Goal: Task Accomplishment & Management: Manage account settings

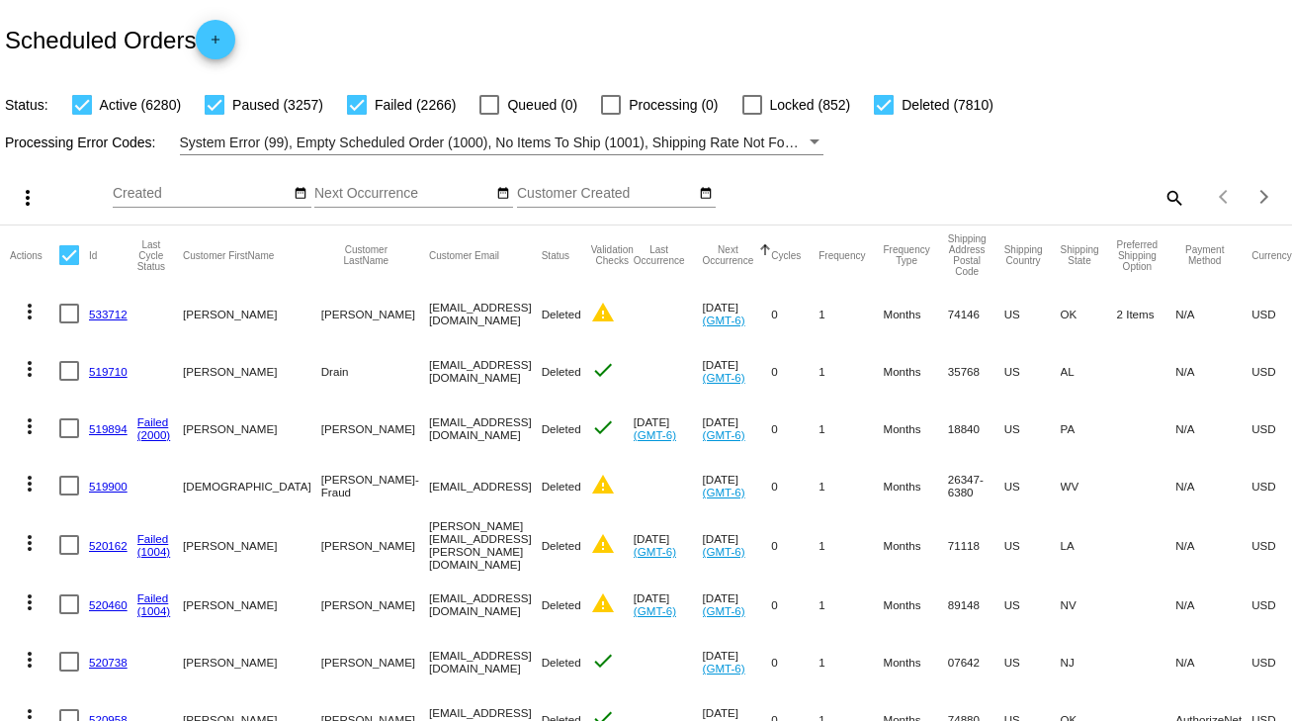
click at [1161, 191] on mat-icon "search" at bounding box center [1173, 197] width 24 height 31
click at [1159, 191] on input "Search" at bounding box center [1024, 194] width 322 height 16
paste input "814462"
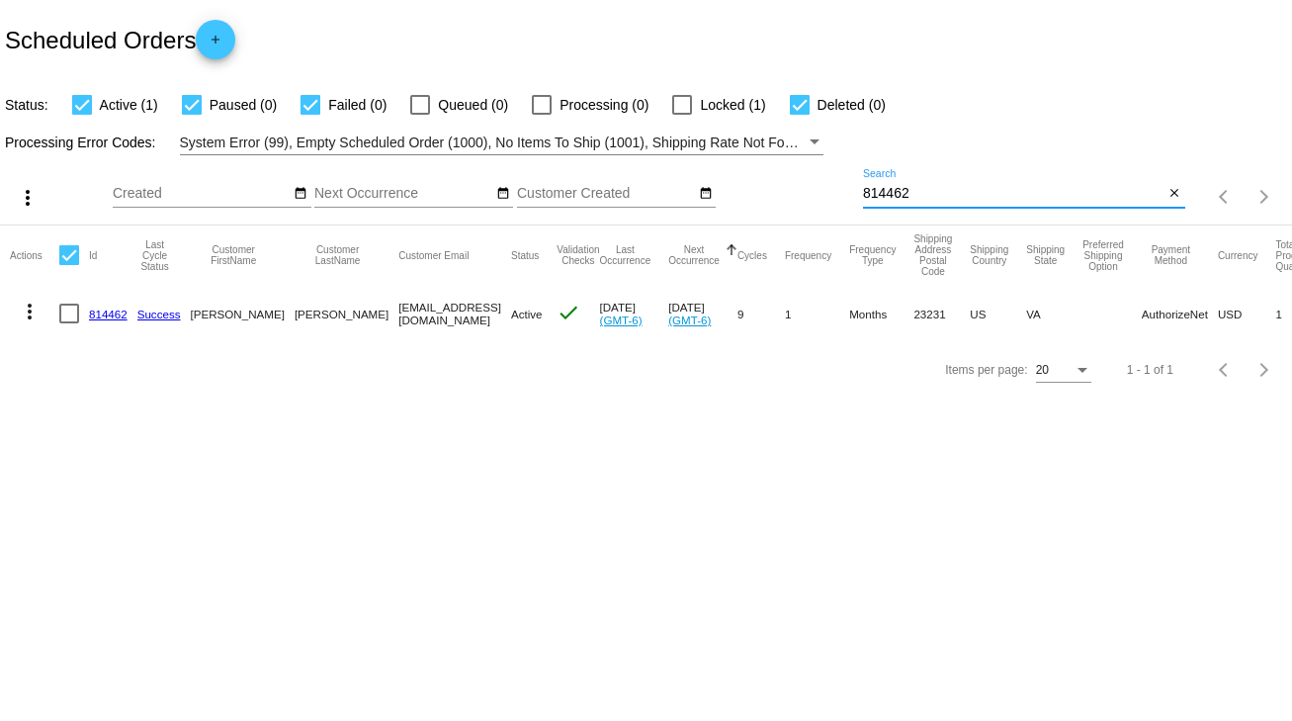
type input "814462"
drag, startPoint x: 310, startPoint y: 315, endPoint x: 409, endPoint y: 318, distance: 98.9
click at [409, 318] on mat-row "more_vert 814462 Success [PERSON_NAME] [EMAIL_ADDRESS][DOMAIN_NAME] Active chec…" at bounding box center [725, 313] width 1431 height 57
copy mat-row "[EMAIL_ADDRESS][DOMAIN_NAME]"
click at [72, 312] on div at bounding box center [69, 313] width 20 height 20
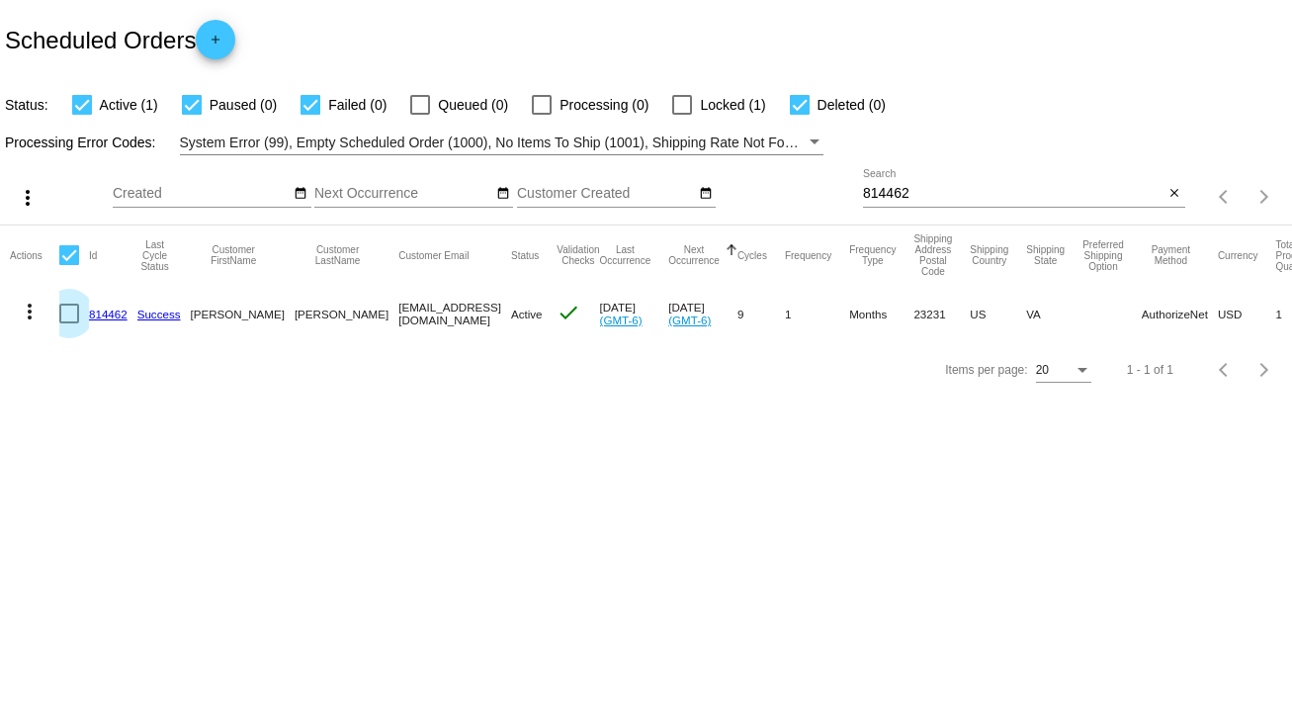
click at [69, 323] on input "checkbox" at bounding box center [68, 323] width 1 height 1
checkbox input "true"
click at [26, 312] on mat-icon "more_vert" at bounding box center [30, 311] width 24 height 24
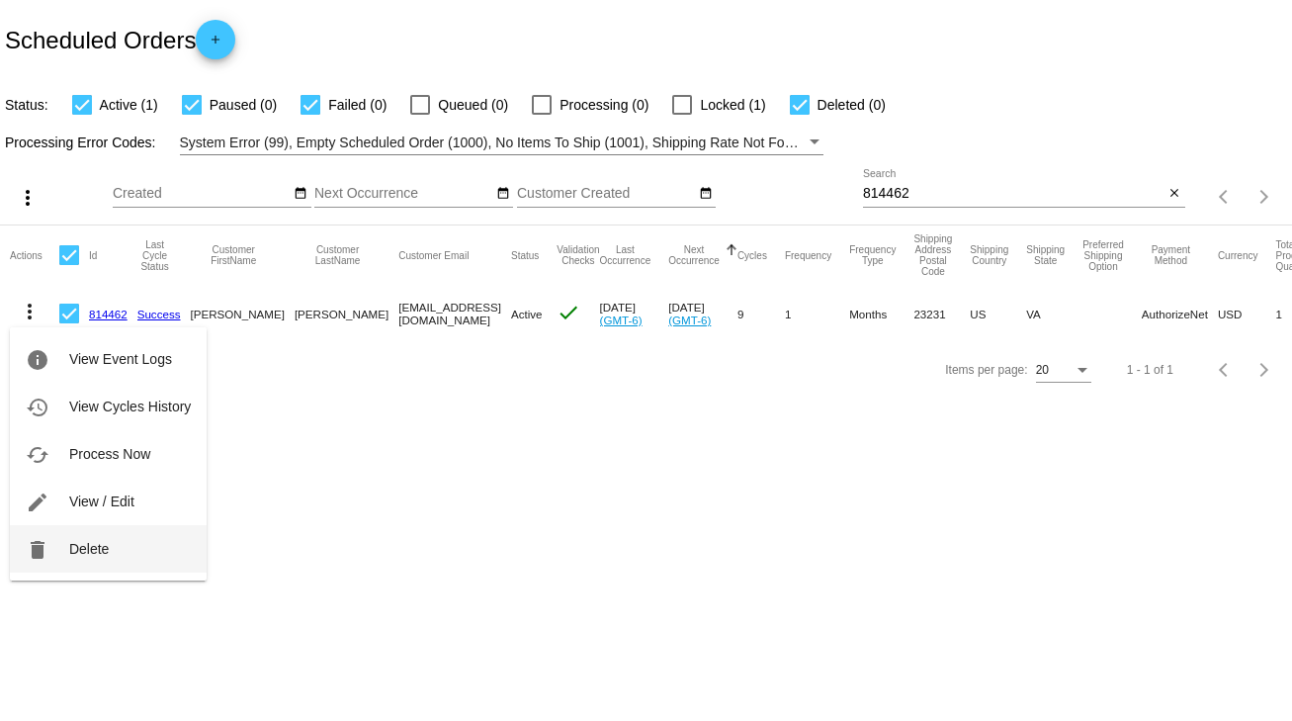
click at [134, 557] on button "delete Delete" at bounding box center [108, 548] width 197 height 47
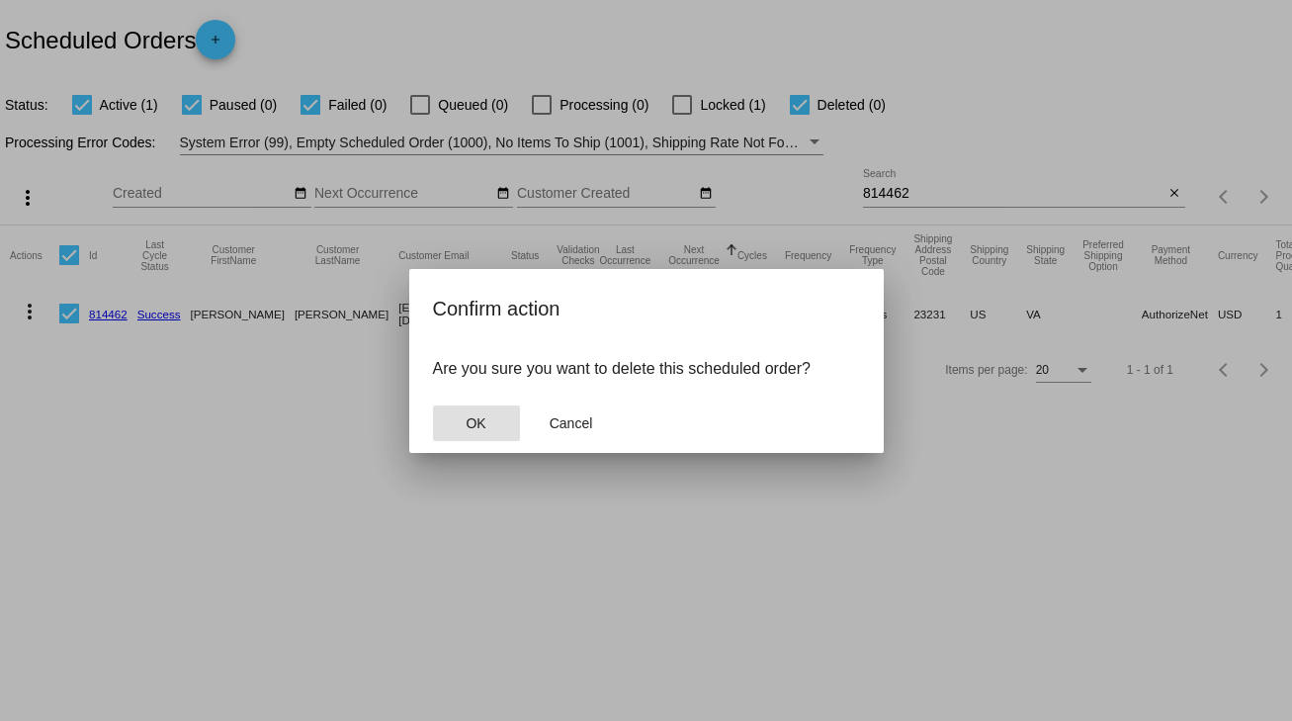
click at [475, 413] on button "OK" at bounding box center [476, 423] width 87 height 36
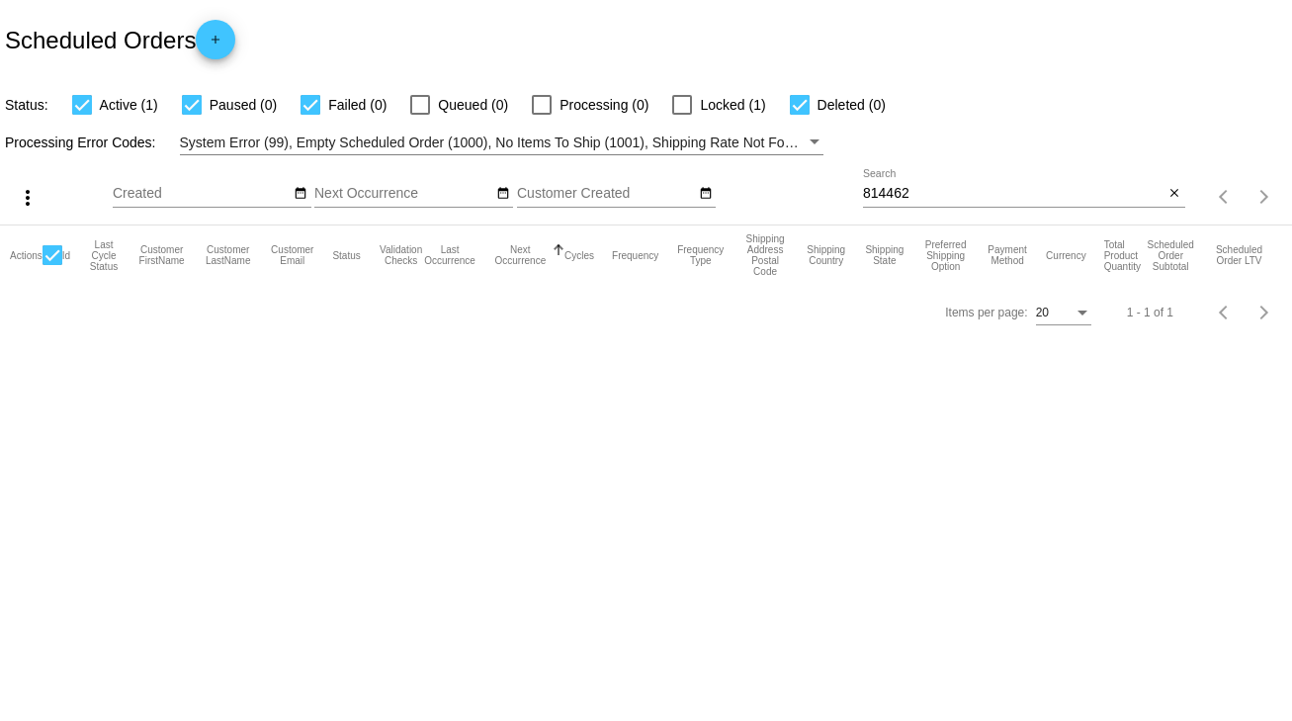
click at [879, 178] on div "814462 Search" at bounding box center [1013, 188] width 301 height 39
click at [882, 186] on input "814462" at bounding box center [1013, 194] width 301 height 16
paste input "969333"
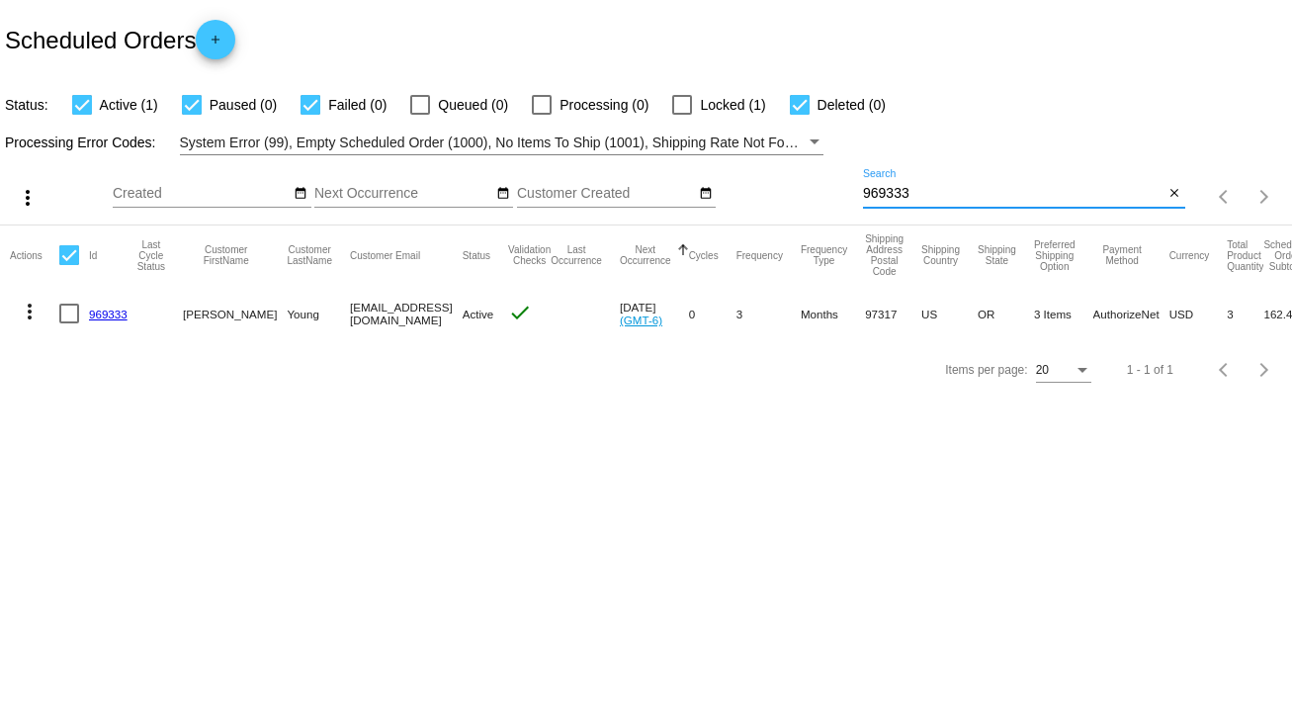
type input "969333"
click at [91, 311] on link "969333" at bounding box center [108, 313] width 39 height 13
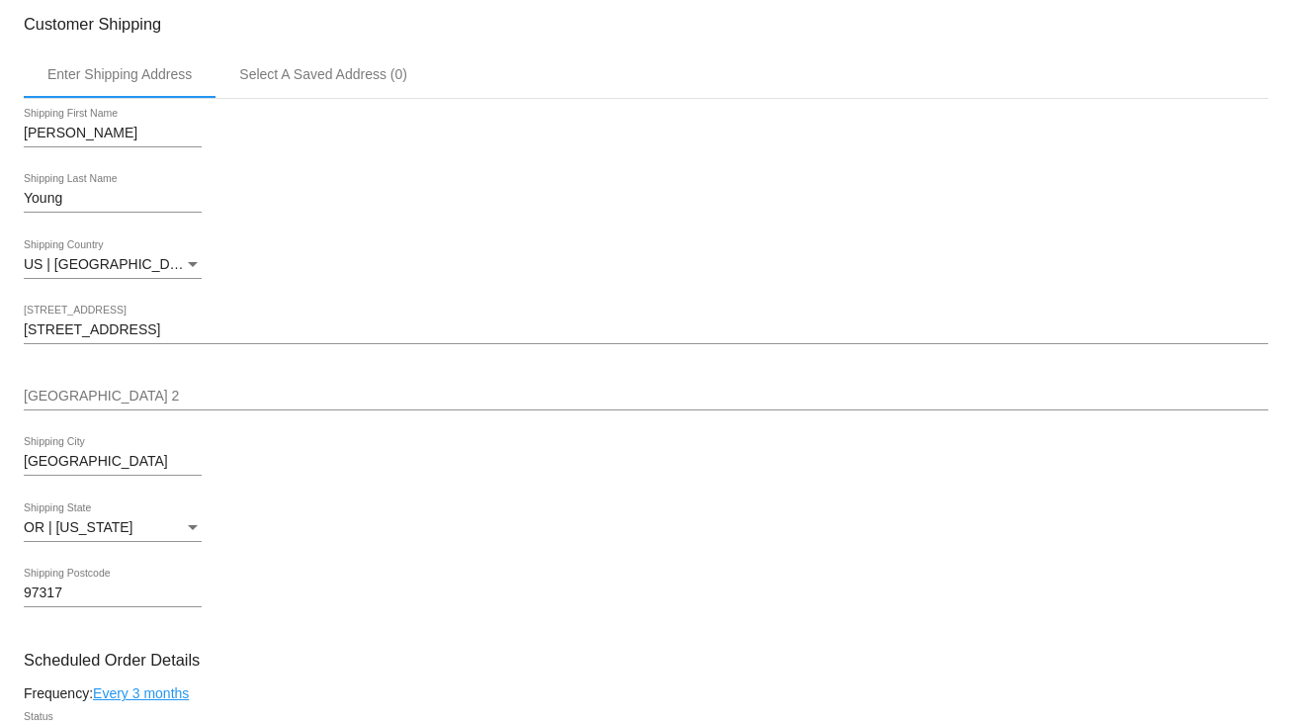
scroll to position [712, 0]
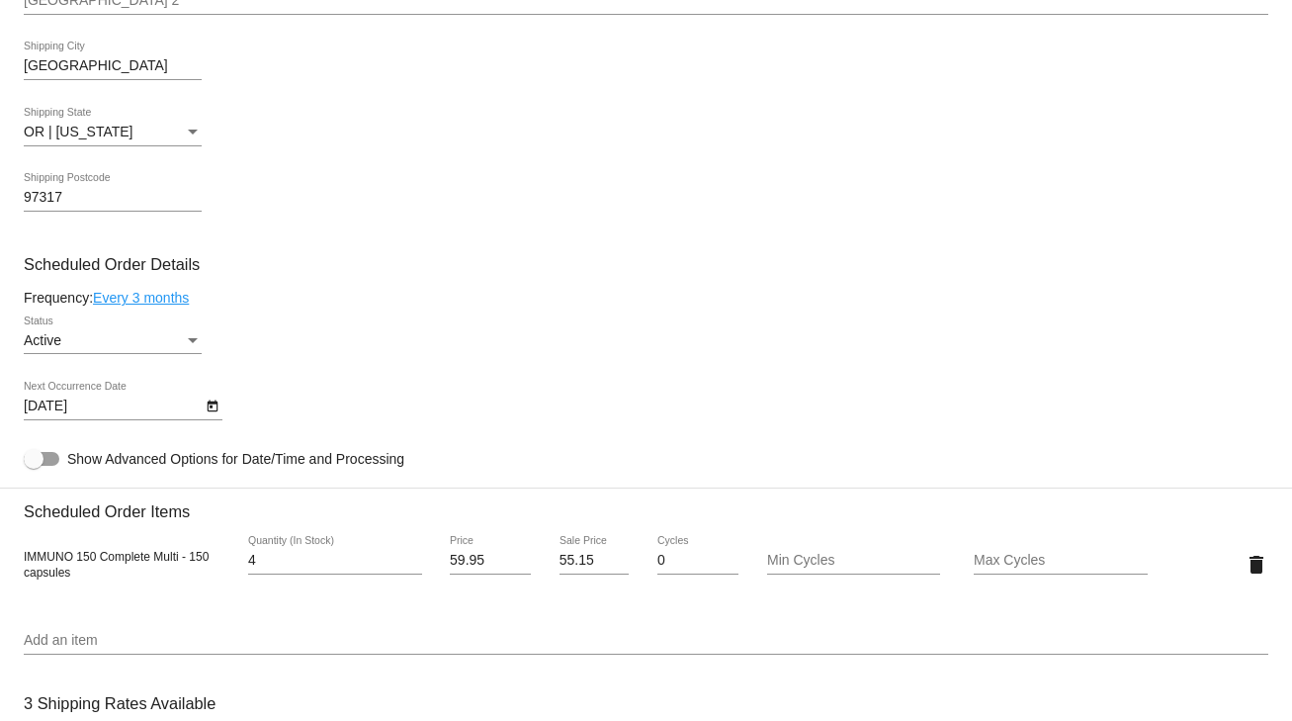
type input "4"
click at [414, 559] on input "4" at bounding box center [335, 561] width 174 height 16
drag, startPoint x: 554, startPoint y: 567, endPoint x: 590, endPoint y: 567, distance: 36.6
click at [590, 567] on input "55.15" at bounding box center [594, 561] width 70 height 16
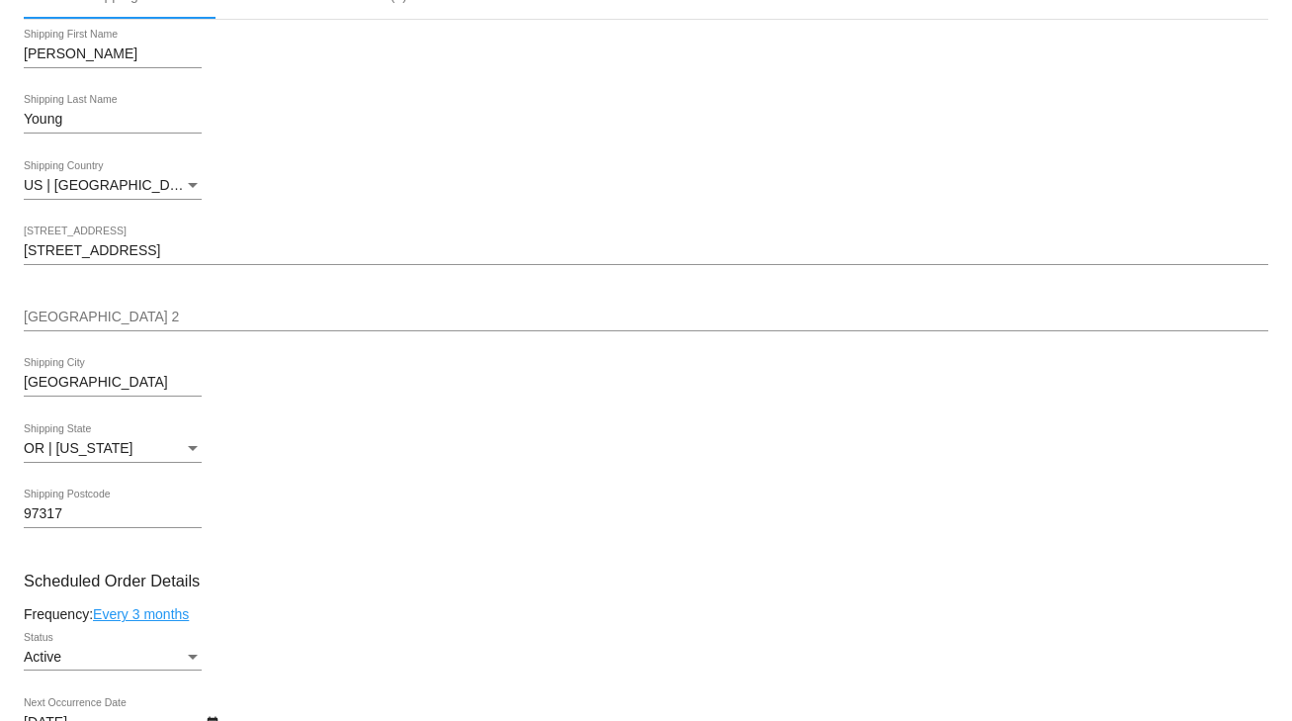
scroll to position [237, 0]
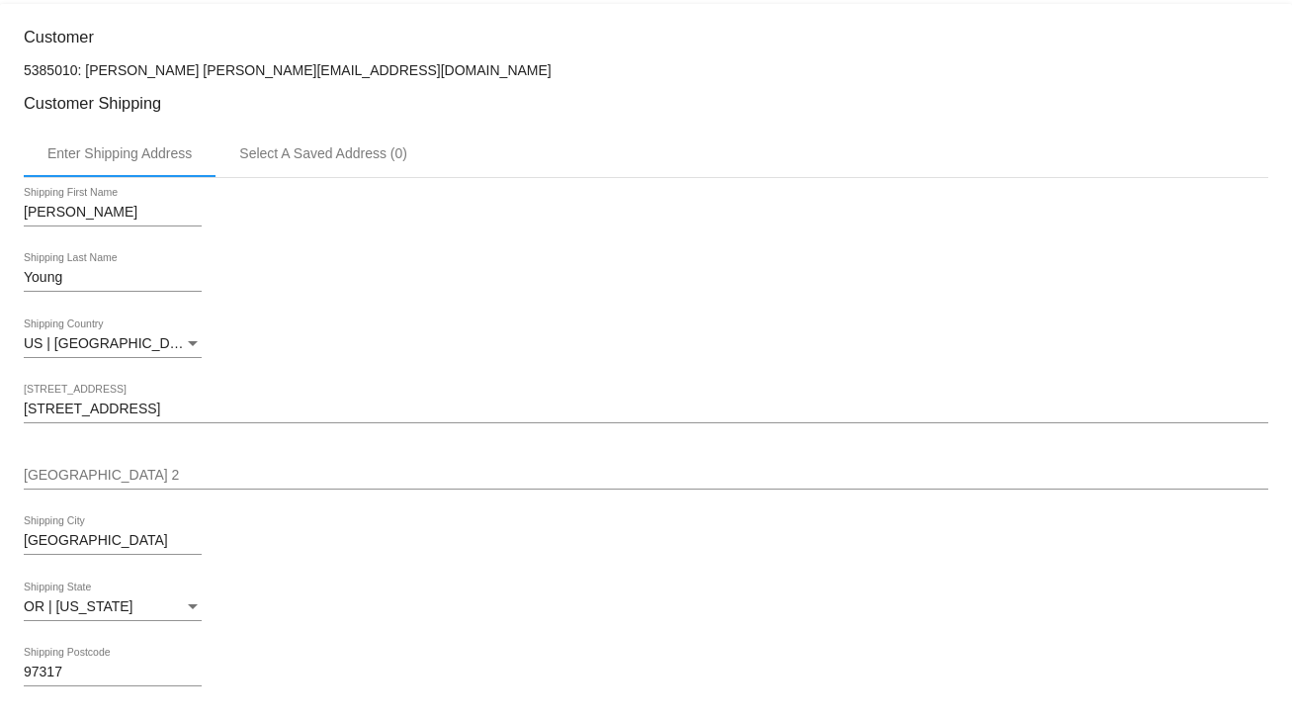
drag, startPoint x: 281, startPoint y: 72, endPoint x: 247, endPoint y: 87, distance: 36.7
click at [265, 72] on p "5385010: [PERSON_NAME] [PERSON_NAME][EMAIL_ADDRESS][DOMAIN_NAME]" at bounding box center [646, 70] width 1244 height 16
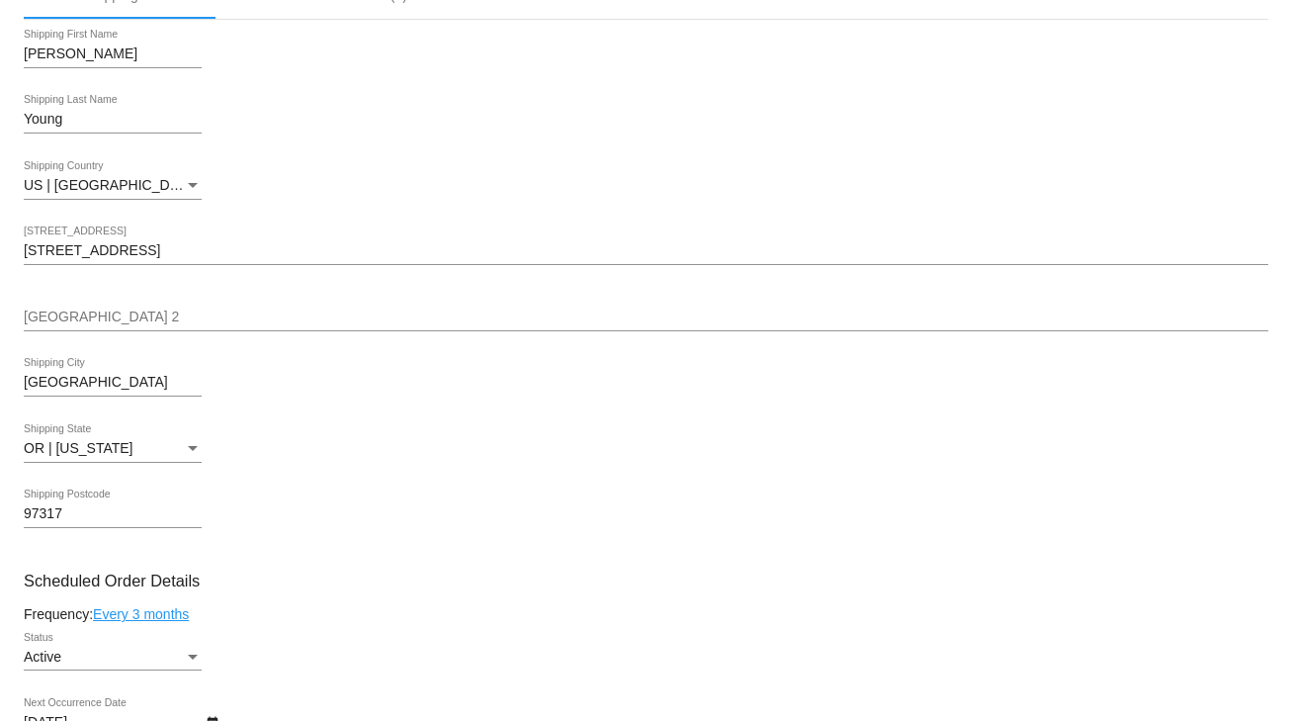
scroll to position [633, 0]
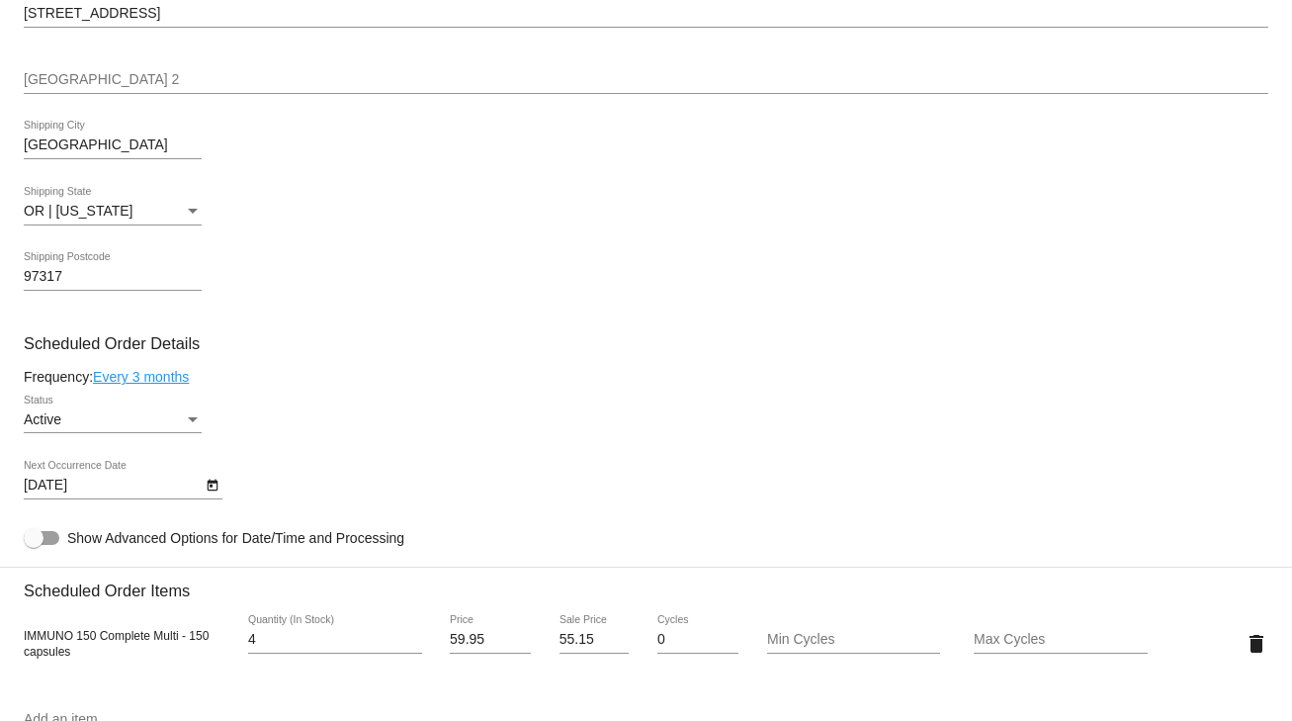
click at [202, 420] on div "Active Status" at bounding box center [646, 422] width 1244 height 56
click at [187, 428] on div "Status" at bounding box center [193, 420] width 18 height 16
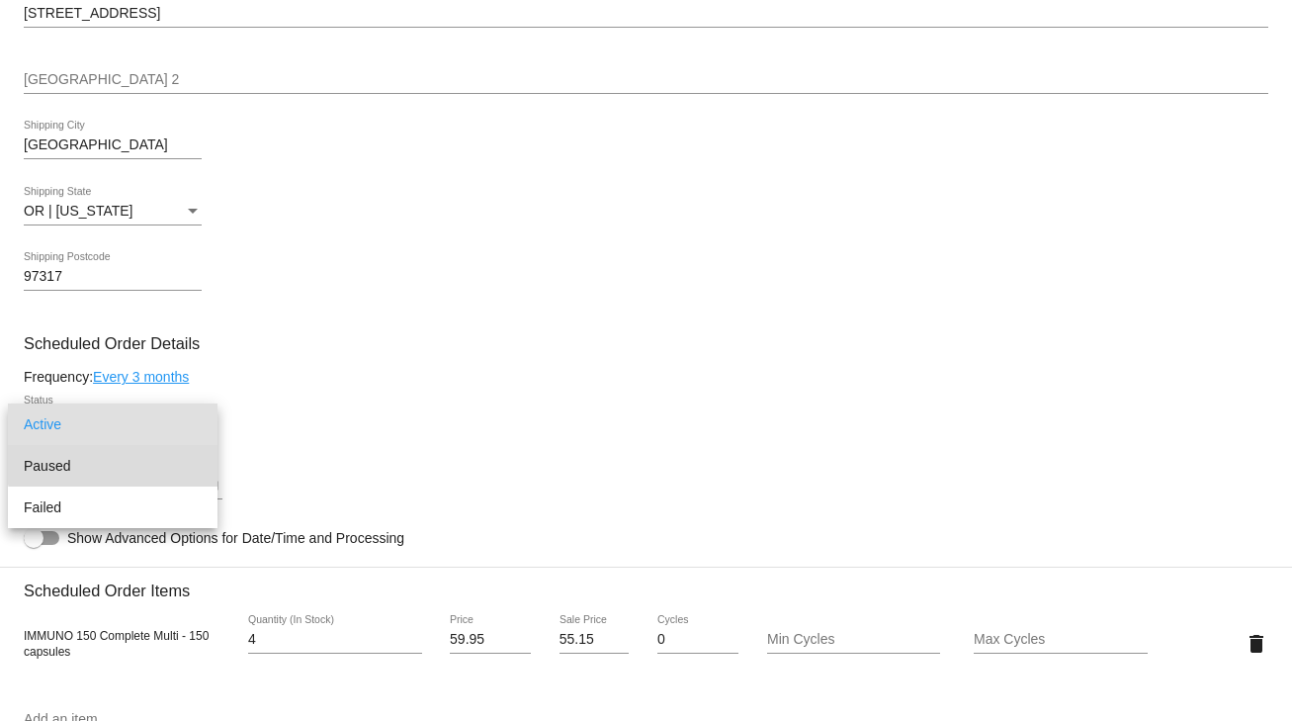
click at [159, 454] on span "Paused" at bounding box center [113, 466] width 178 height 42
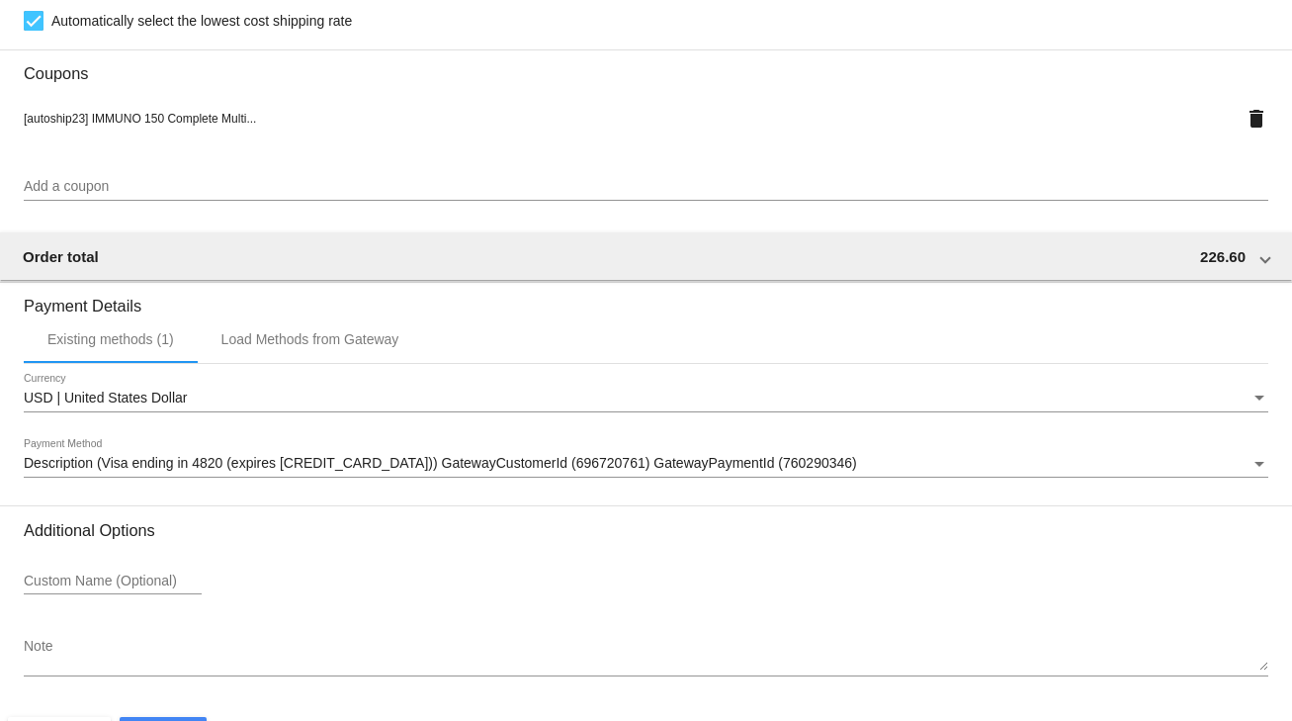
scroll to position [1573, 0]
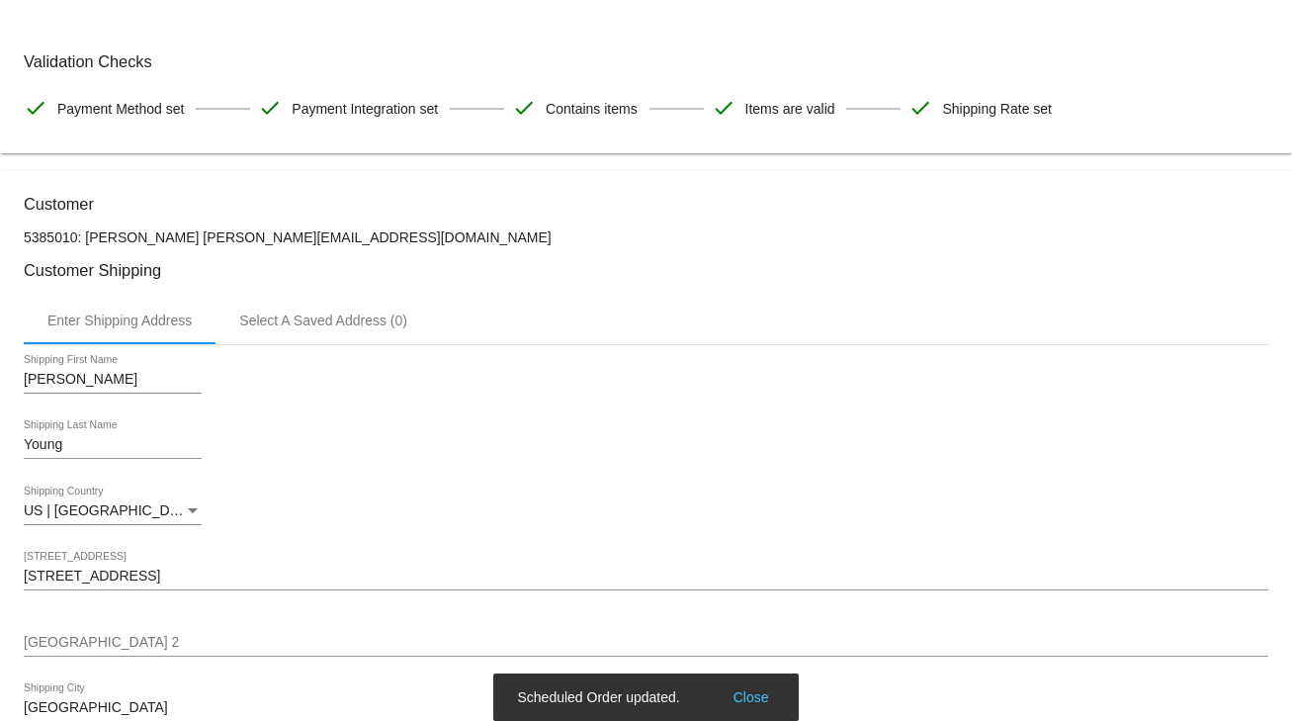
scroll to position [0, 0]
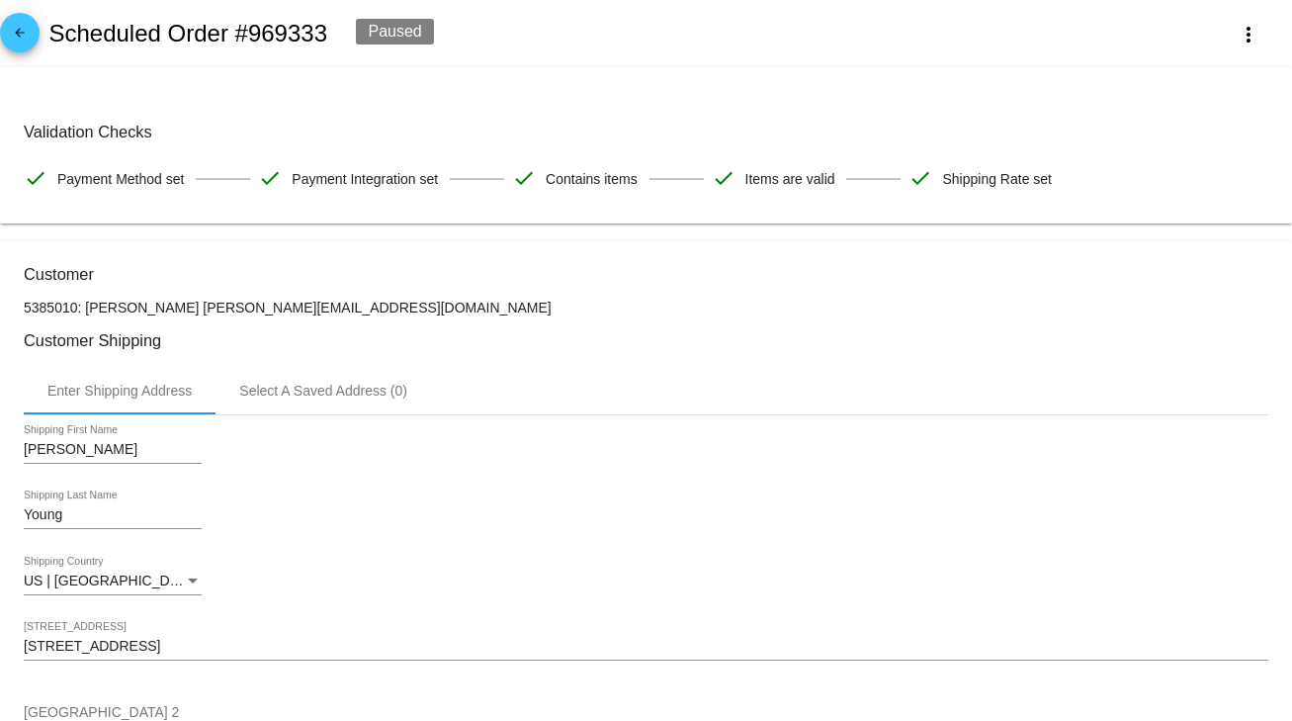
drag, startPoint x: 277, startPoint y: 307, endPoint x: 158, endPoint y: 309, distance: 118.6
click at [158, 309] on p "5385010: [PERSON_NAME] [PERSON_NAME][EMAIL_ADDRESS][DOMAIN_NAME]" at bounding box center [646, 307] width 1244 height 16
copy p "[EMAIL_ADDRESS][DOMAIN_NAME]"
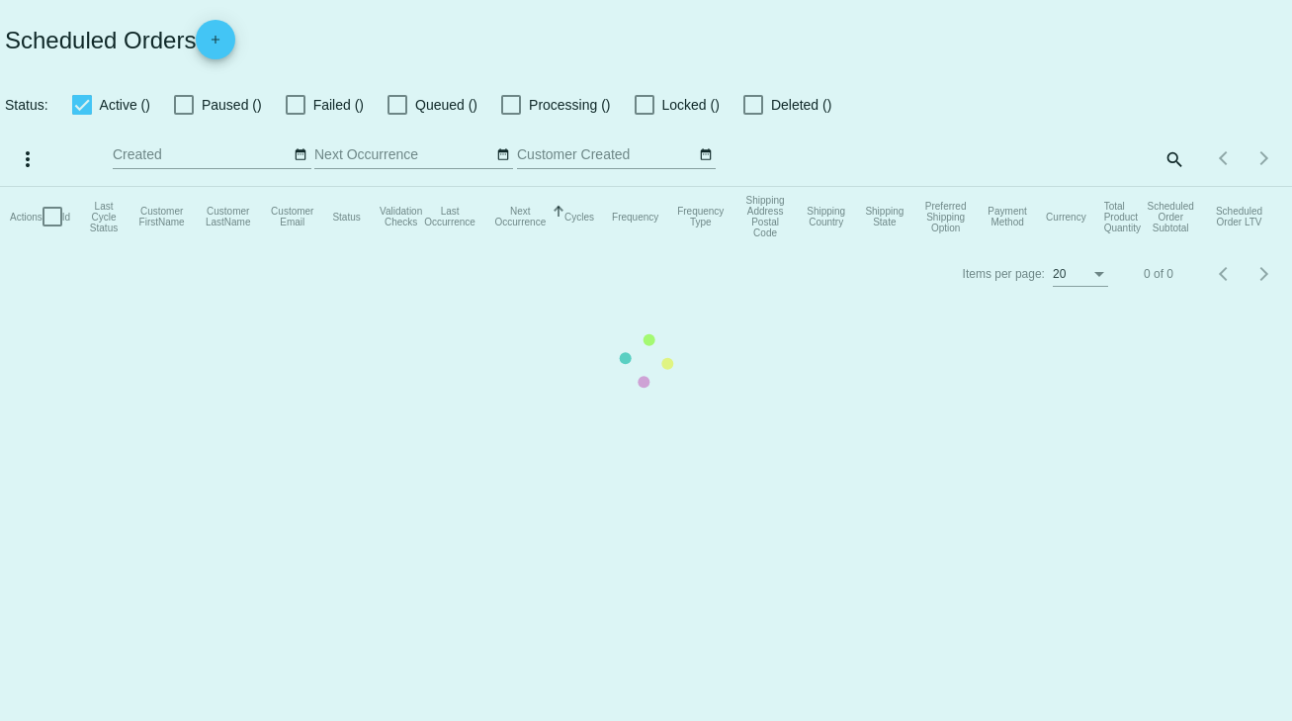
checkbox input "true"
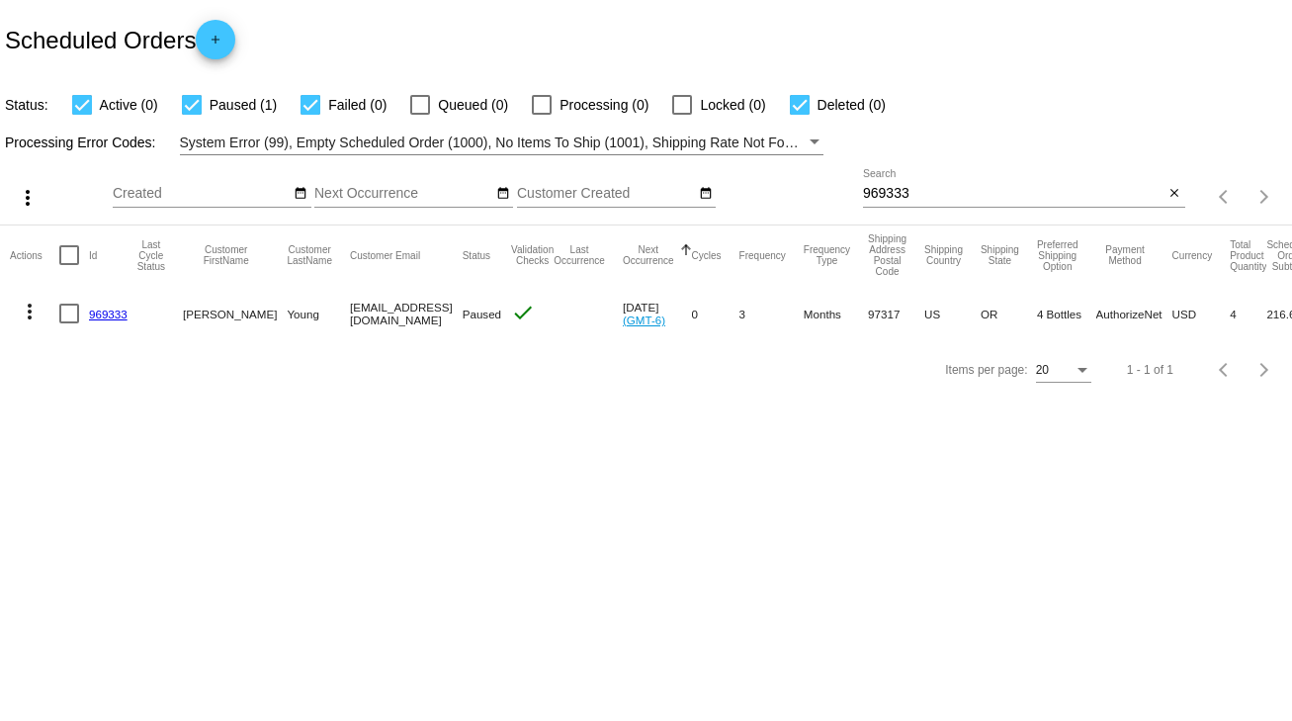
click at [59, 306] on div at bounding box center [69, 313] width 20 height 20
click at [68, 323] on input "checkbox" at bounding box center [68, 323] width 1 height 1
checkbox input "true"
click at [32, 313] on mat-icon "more_vert" at bounding box center [30, 311] width 24 height 24
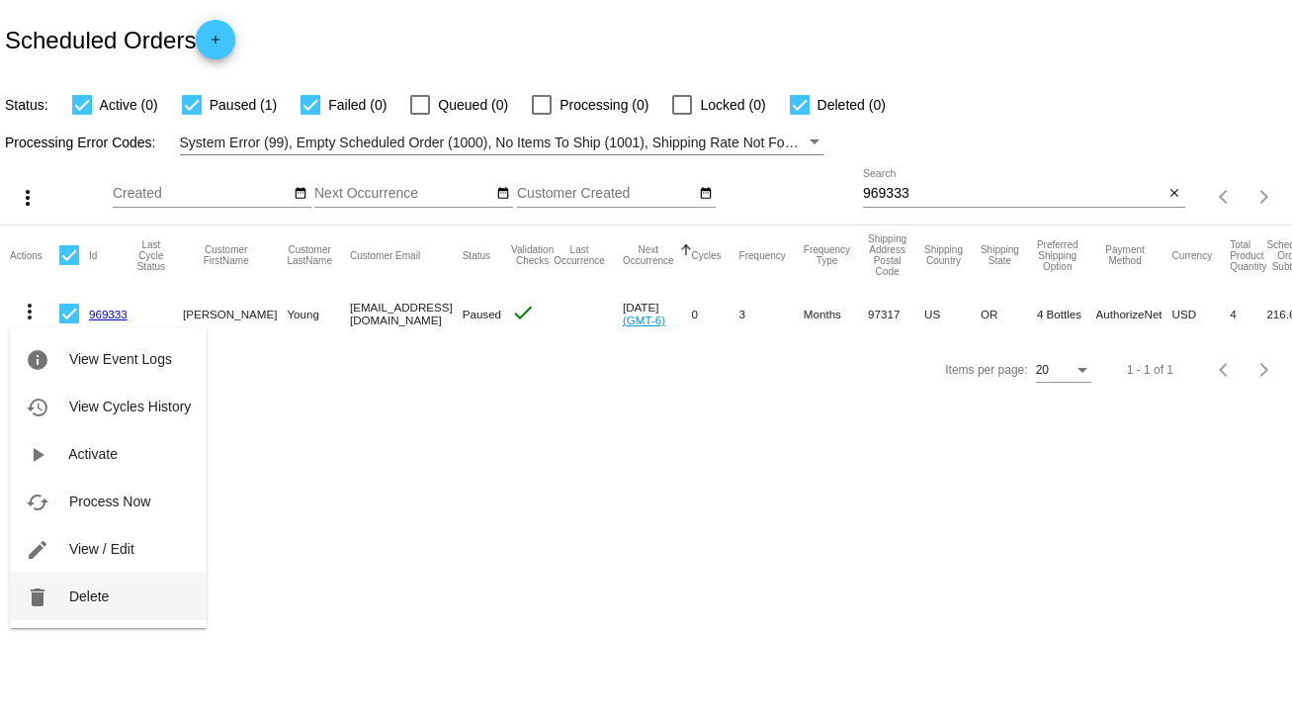
click at [75, 586] on button "delete Delete" at bounding box center [108, 595] width 197 height 47
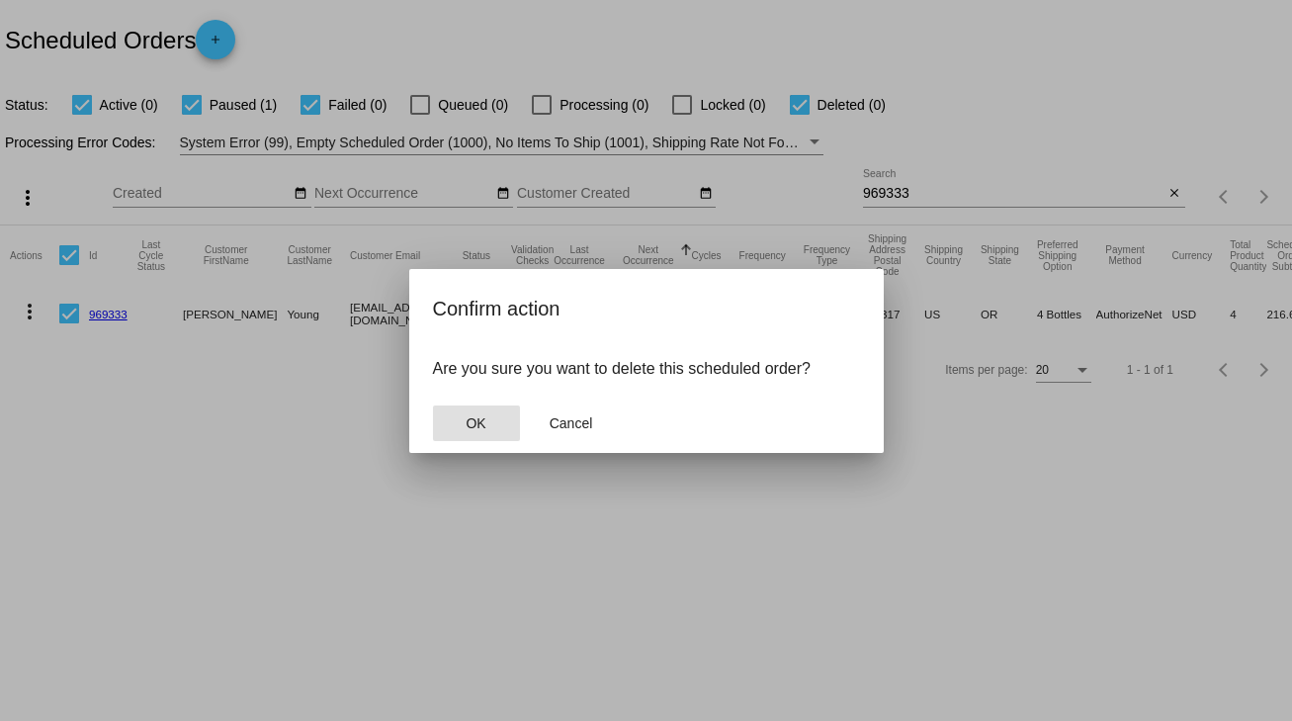
click at [502, 431] on button "OK" at bounding box center [476, 423] width 87 height 36
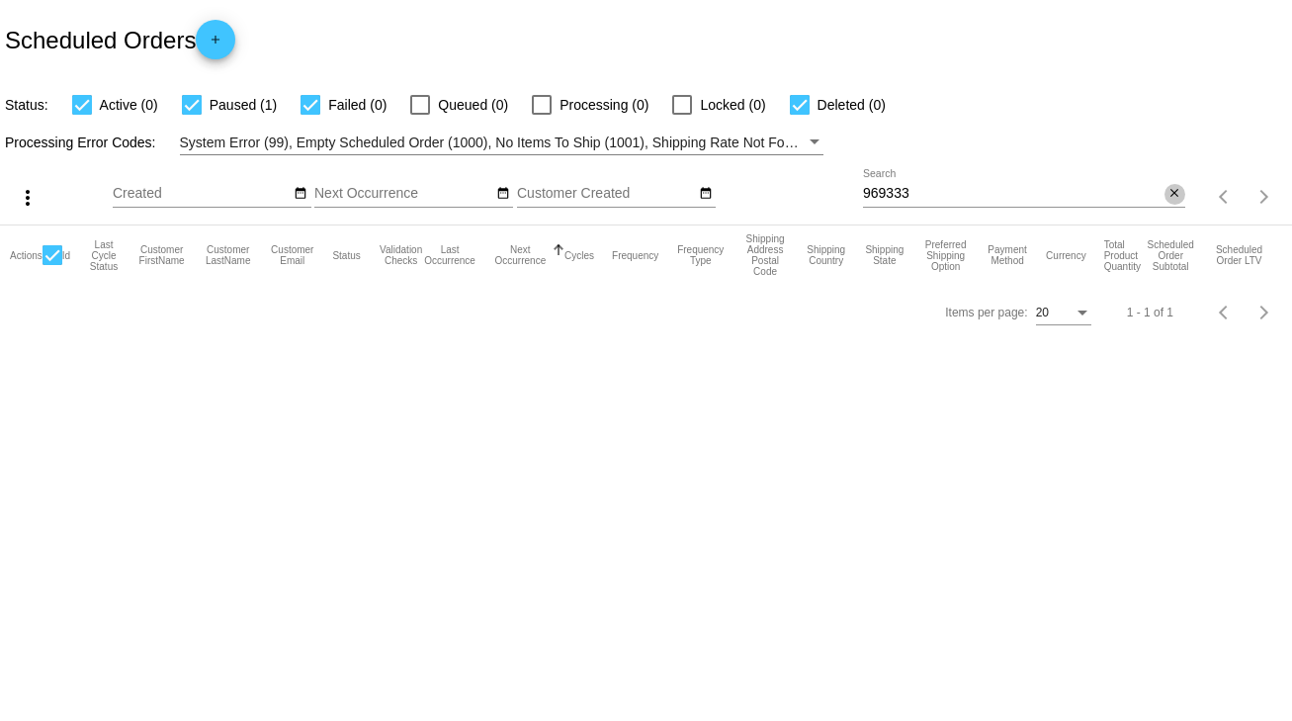
click at [1170, 194] on mat-icon "close" at bounding box center [1174, 194] width 14 height 16
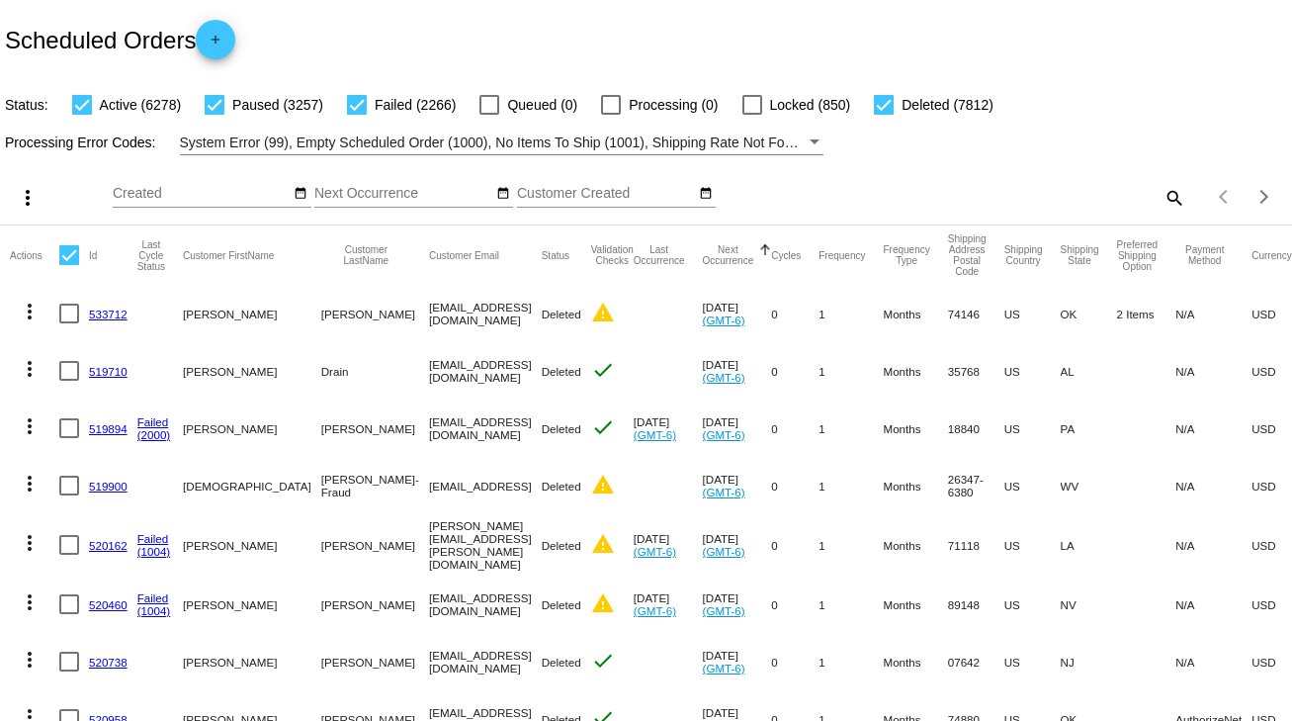
click at [1161, 185] on mat-icon "search" at bounding box center [1173, 197] width 24 height 31
click at [1157, 186] on input "Search" at bounding box center [1024, 194] width 322 height 16
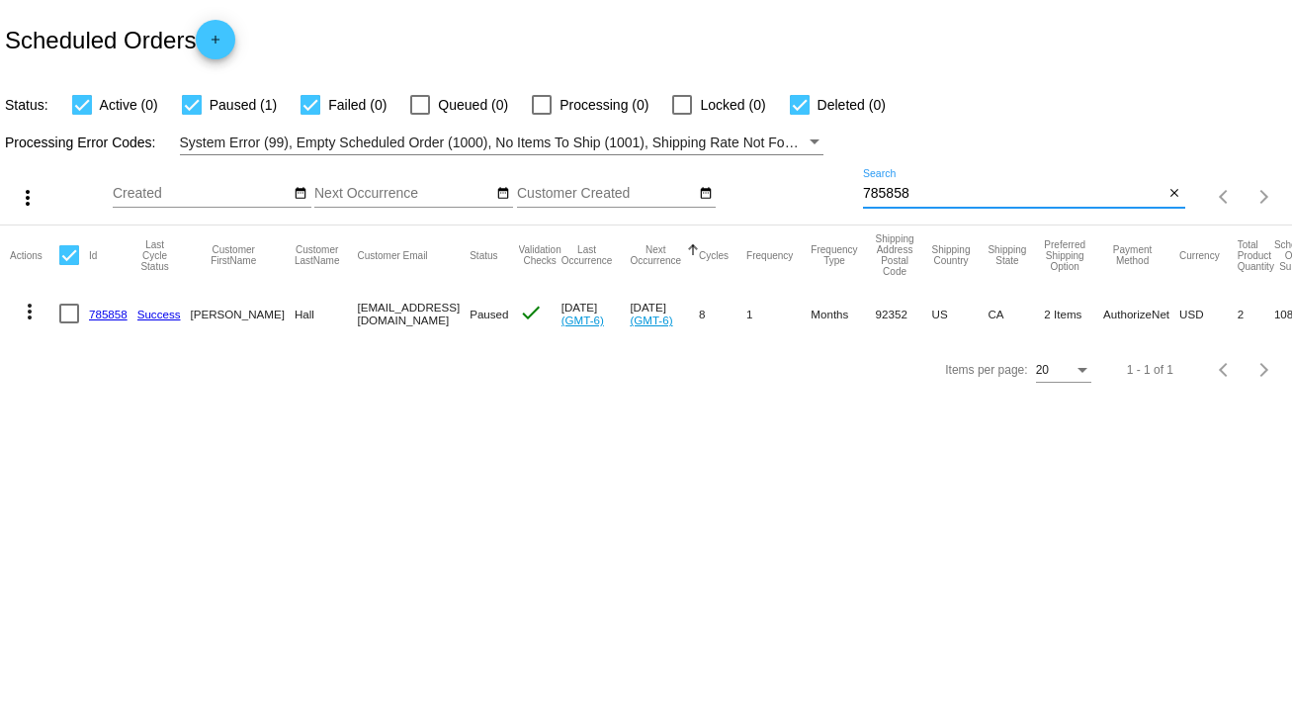
type input "785858"
click at [73, 317] on div at bounding box center [69, 313] width 20 height 20
click at [69, 323] on input "checkbox" at bounding box center [68, 323] width 1 height 1
checkbox input "true"
click at [31, 321] on mat-icon "more_vert" at bounding box center [30, 311] width 24 height 24
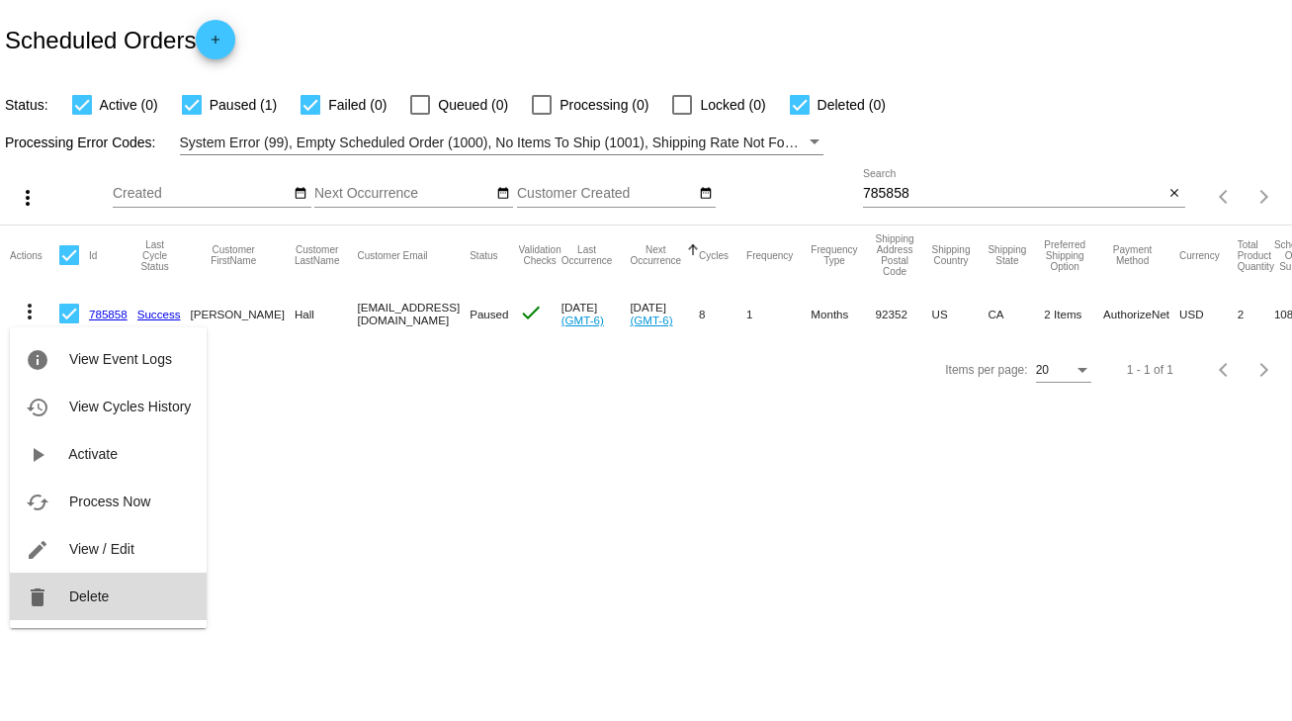
click at [98, 585] on button "delete Delete" at bounding box center [108, 595] width 197 height 47
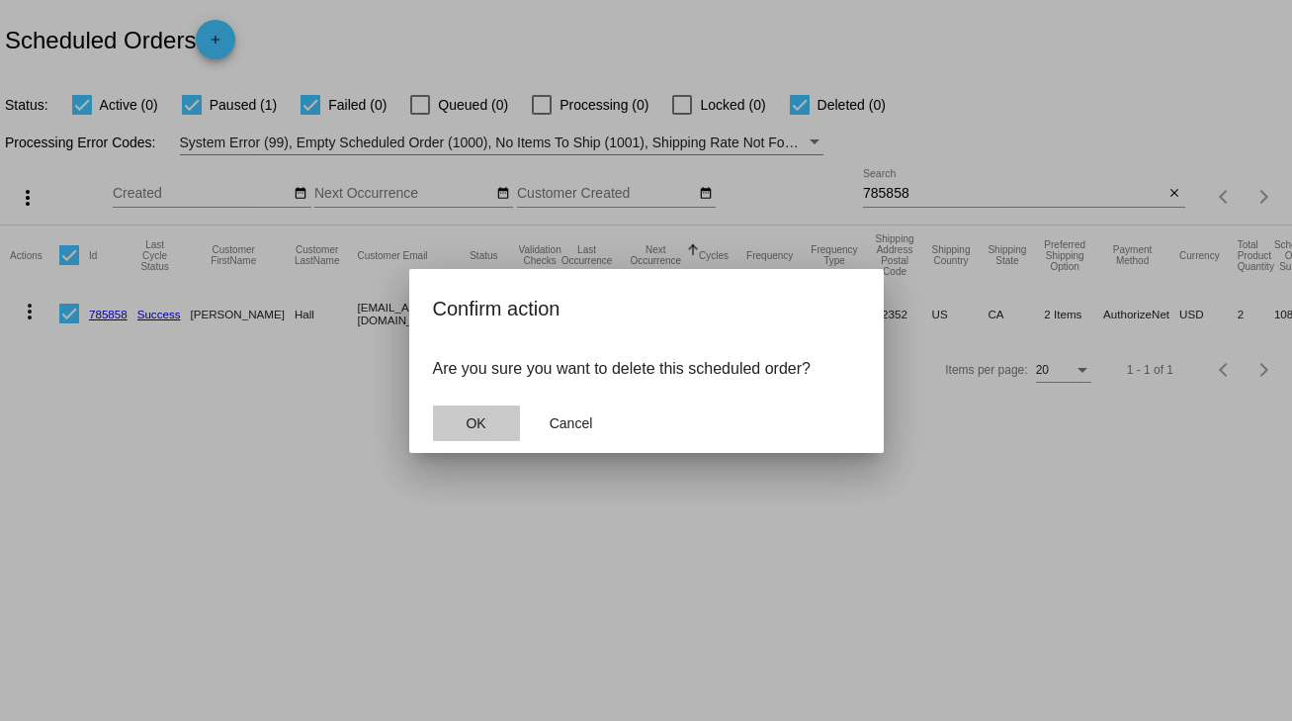
click at [478, 419] on span "OK" at bounding box center [476, 423] width 20 height 16
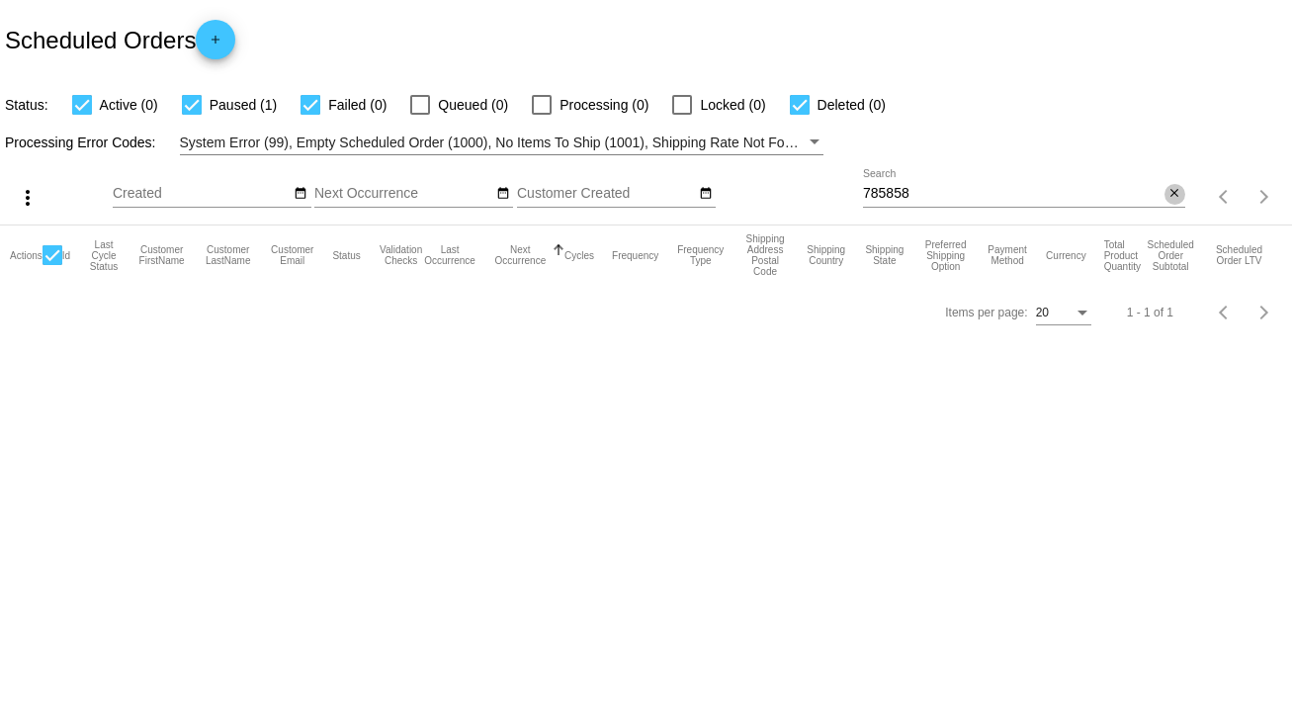
click at [1178, 192] on mat-icon "close" at bounding box center [1174, 194] width 14 height 16
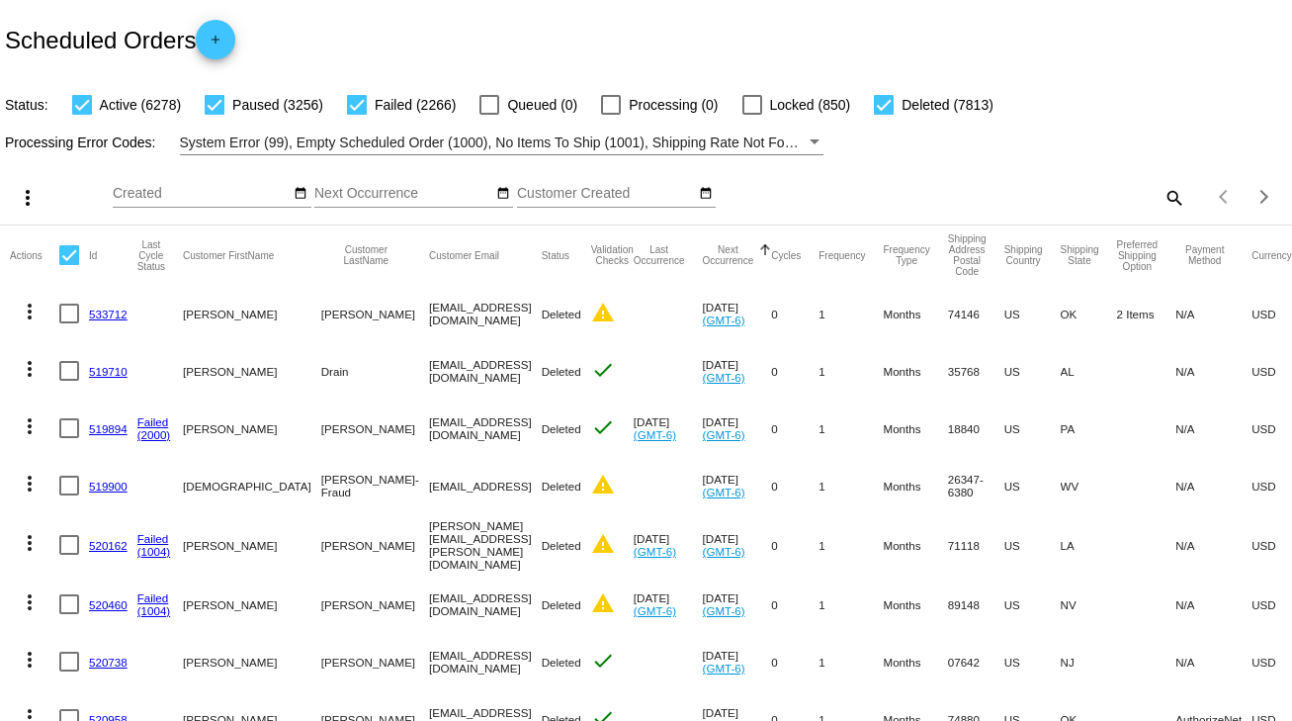
click at [1161, 197] on mat-icon "search" at bounding box center [1173, 197] width 24 height 31
click at [1160, 197] on input "Search" at bounding box center [1024, 194] width 322 height 16
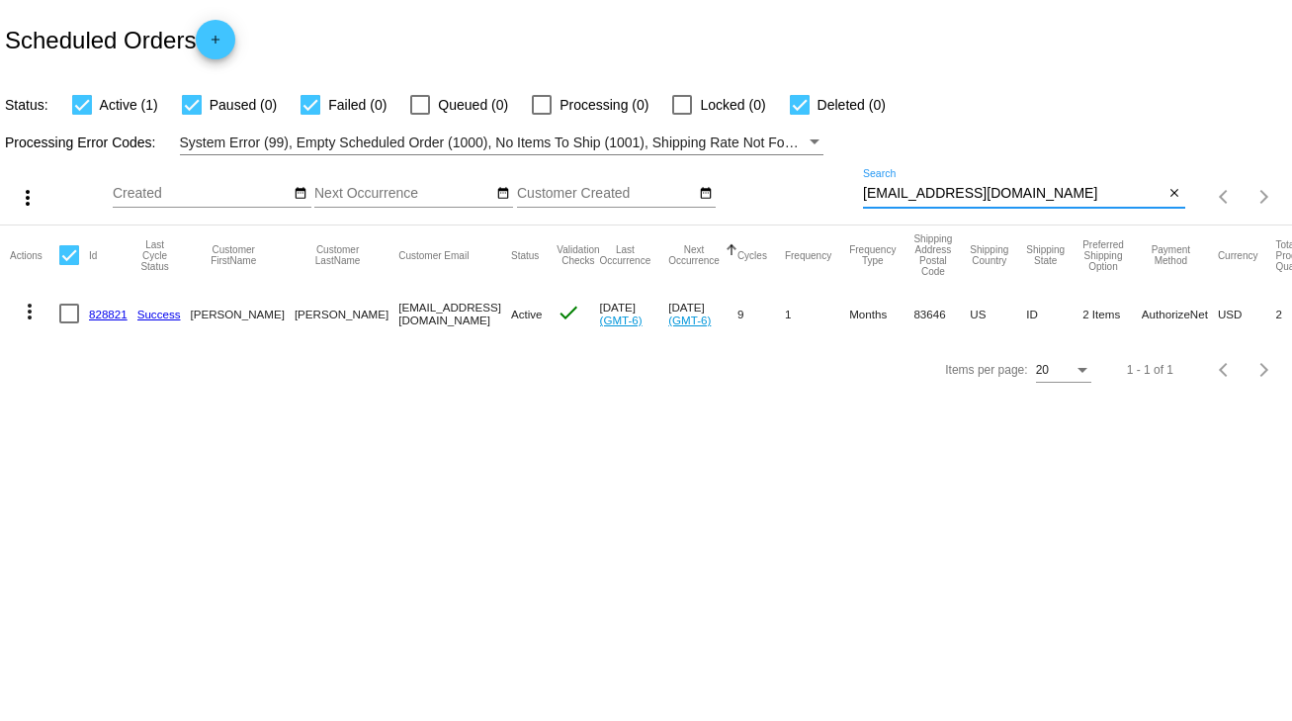
type input "richard9659@att.net"
click at [74, 308] on div at bounding box center [69, 313] width 20 height 20
click at [69, 323] on input "checkbox" at bounding box center [68, 323] width 1 height 1
checkbox input "true"
click at [27, 313] on mat-icon "more_vert" at bounding box center [30, 311] width 24 height 24
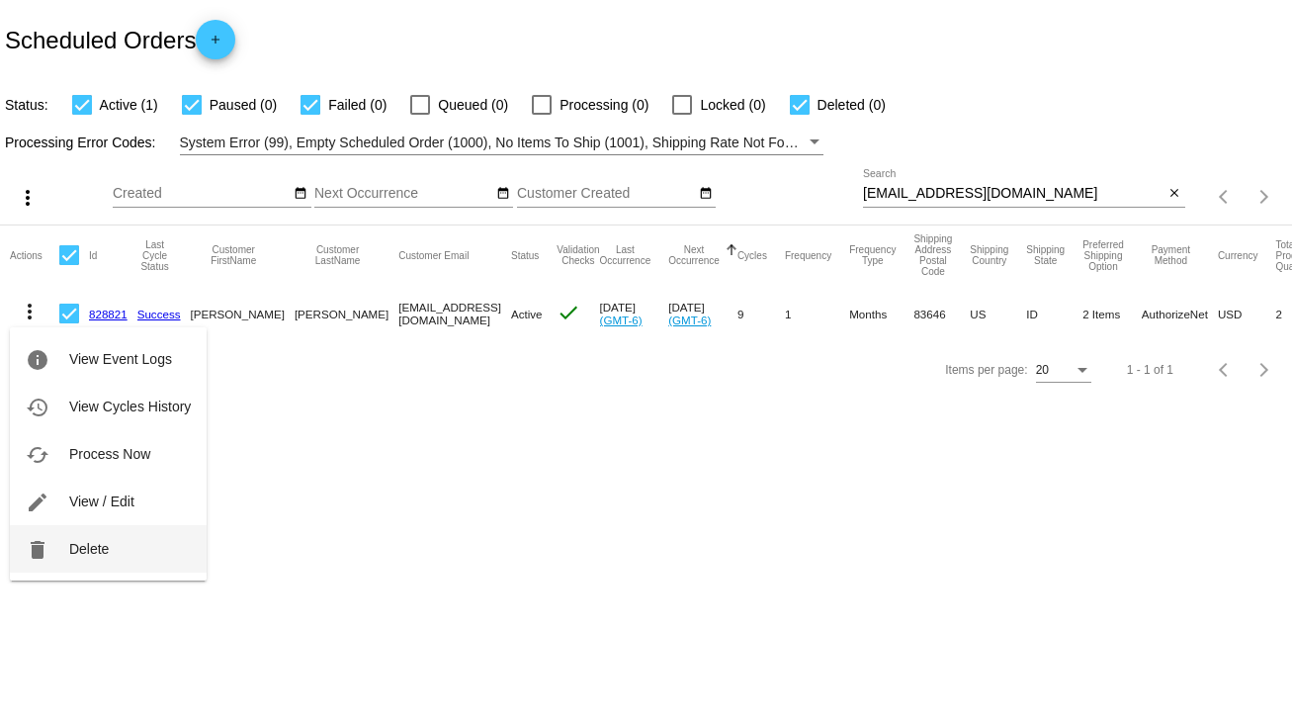
click at [88, 543] on span "Delete" at bounding box center [89, 549] width 40 height 16
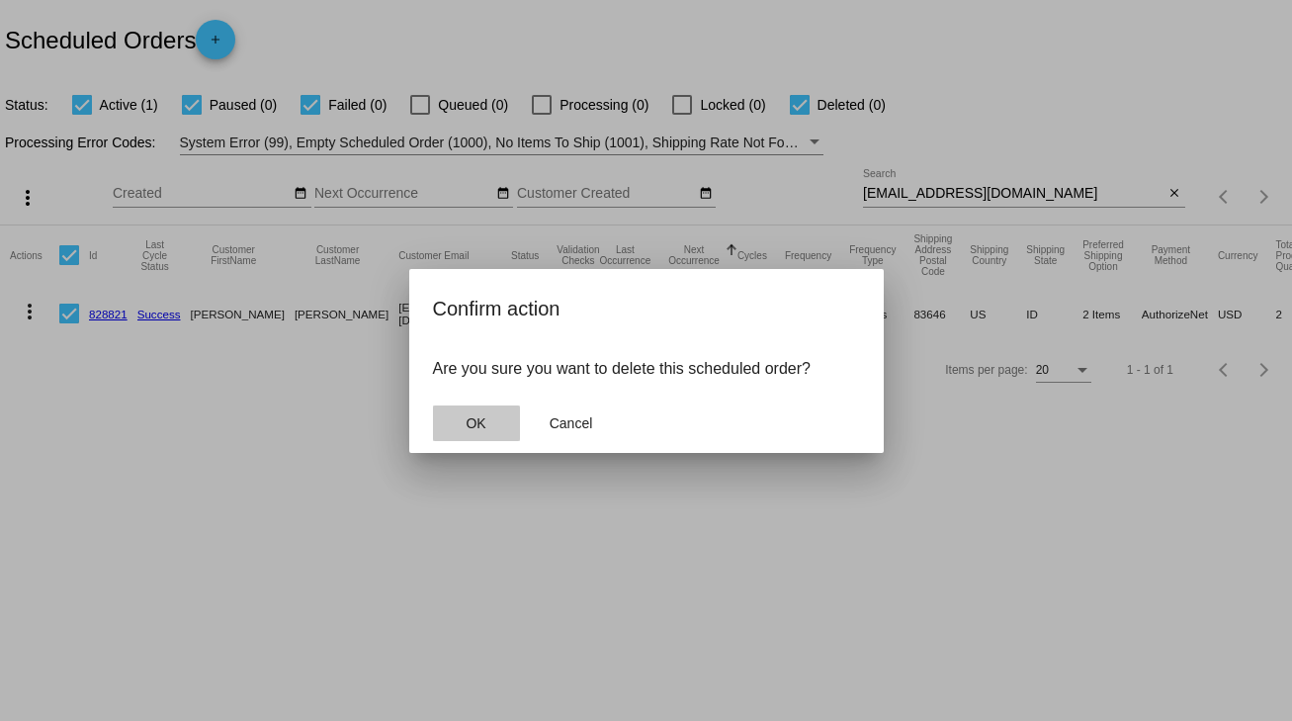
click at [470, 427] on span "OK" at bounding box center [476, 423] width 20 height 16
